Goal: Download file/media

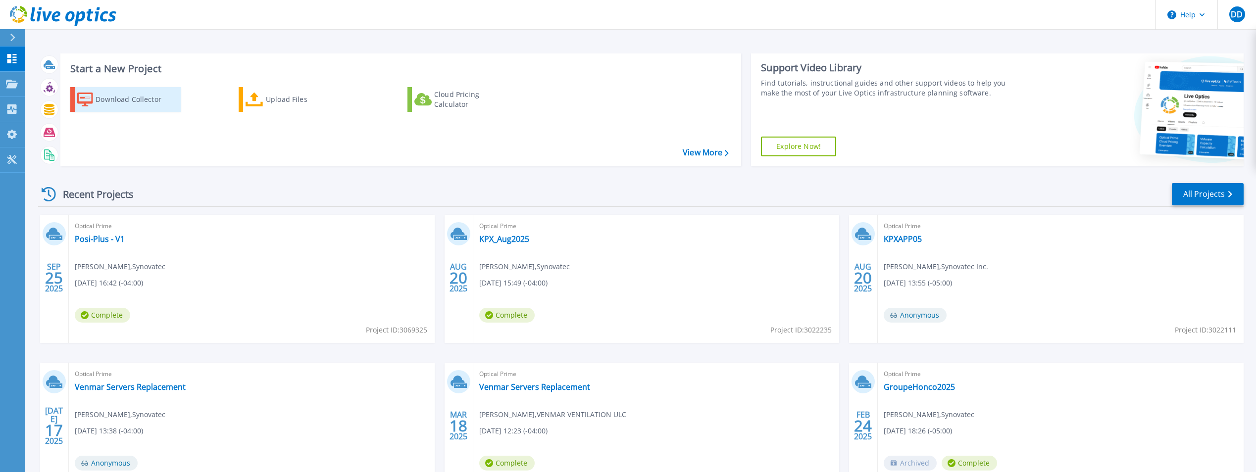
click at [126, 101] on div "Download Collector" at bounding box center [135, 100] width 79 height 20
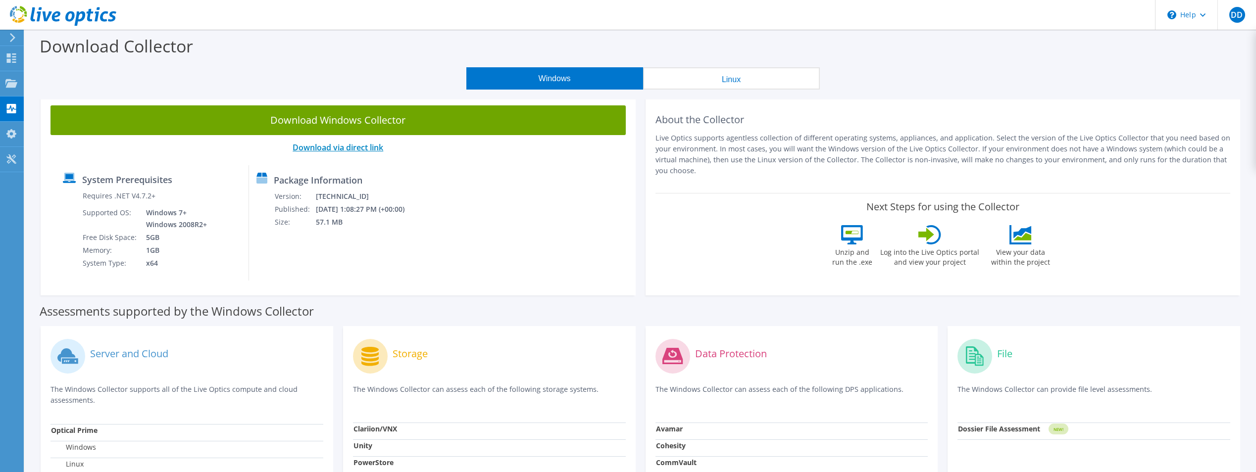
click at [342, 147] on link "Download via direct link" at bounding box center [337, 147] width 91 height 11
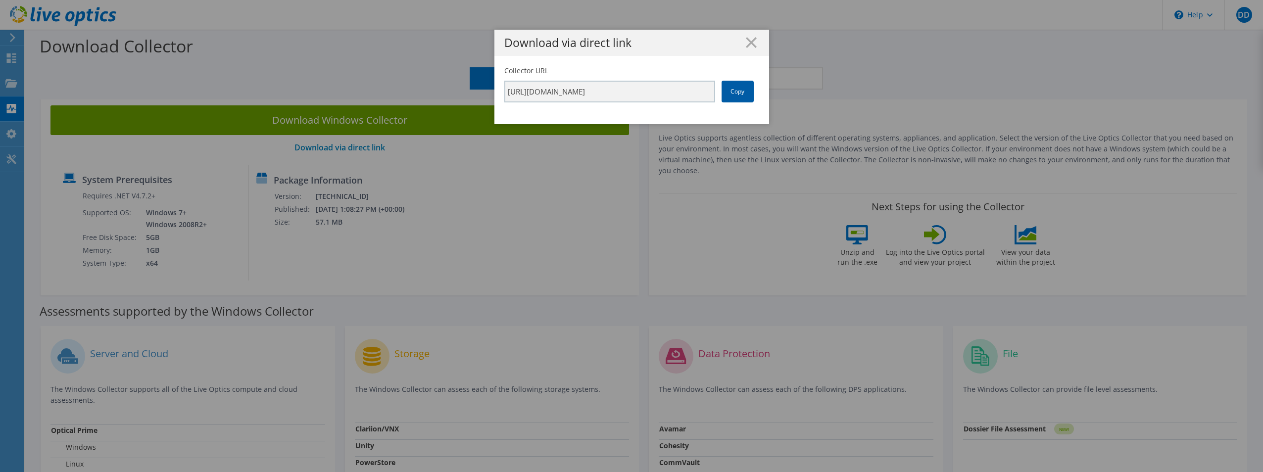
click at [726, 94] on link "Copy" at bounding box center [738, 92] width 32 height 22
click at [748, 45] on icon at bounding box center [751, 42] width 11 height 11
